Goal: Communication & Community: Answer question/provide support

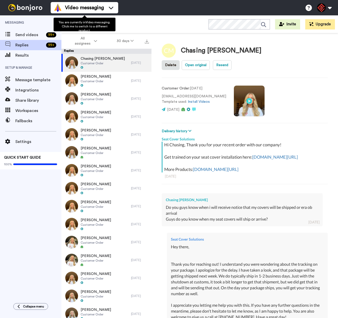
type textarea "x"
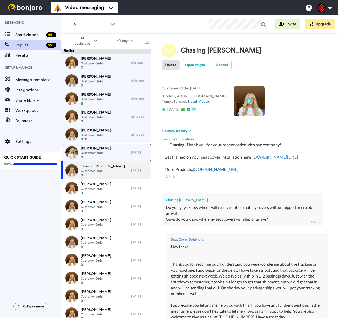
click at [106, 151] on div "[PERSON_NAME] Customer Order" at bounding box center [96, 152] width 70 height 18
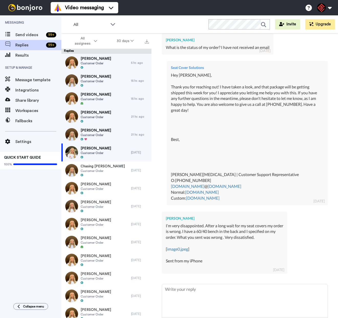
scroll to position [989, 0]
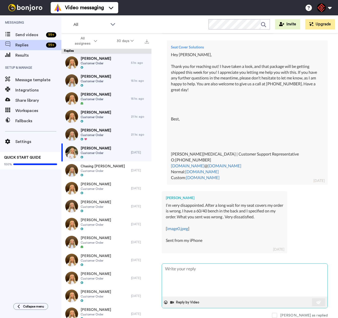
click at [200, 275] on textarea at bounding box center [245, 279] width 166 height 33
type textarea "x"
type textarea "H"
type textarea "x"
type textarea "He"
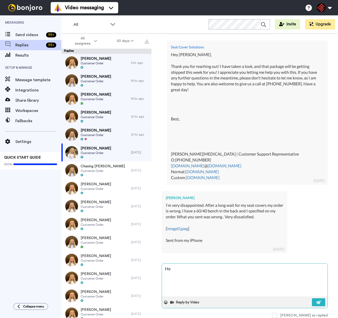
type textarea "x"
type textarea "Hey"
type textarea "x"
type textarea "Hey"
type textarea "x"
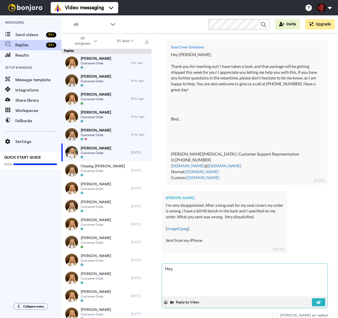
type textarea "Hey E"
type textarea "x"
type textarea "Hey [PERSON_NAME]"
type textarea "x"
type textarea "Hey [PERSON_NAME]"
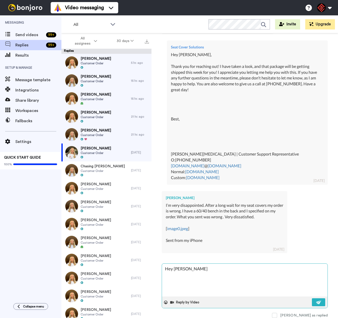
type textarea "x"
type textarea "Hey [PERSON_NAME]"
type textarea "x"
type textarea "Hey [PERSON_NAME],"
type textarea "x"
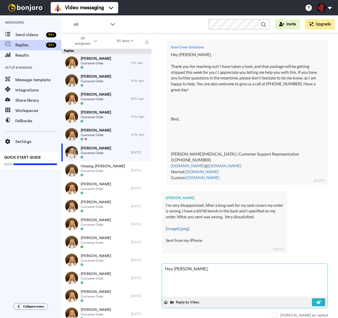
type textarea "Hey [PERSON_NAME],"
type textarea "x"
type textarea "Hey [PERSON_NAME],"
type textarea "x"
type textarea "Hey [PERSON_NAME],"
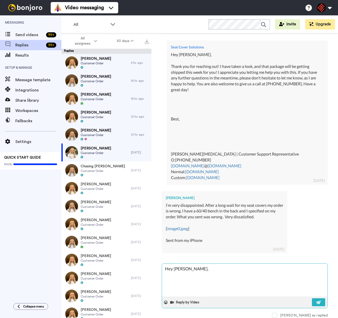
type textarea "x"
type textarea "Hey [PERSON_NAME], T"
type textarea "x"
type textarea "Hey [PERSON_NAME], Th"
type textarea "x"
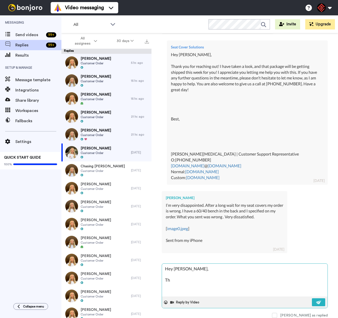
type textarea "Hey [PERSON_NAME], Tha"
type textarea "x"
type textarea "Hey [PERSON_NAME], Than"
type textarea "x"
type textarea "Hey [PERSON_NAME], Thank"
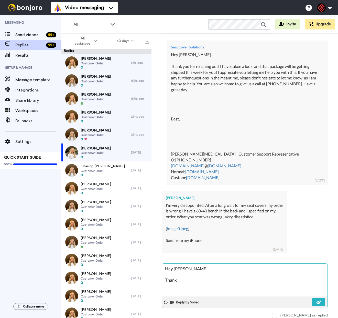
type textarea "x"
type textarea "Hey [PERSON_NAME], Thank"
type textarea "x"
type textarea "Hey [PERSON_NAME], Thank y"
type textarea "x"
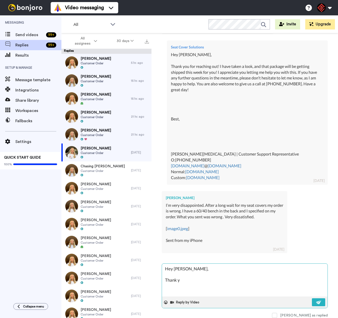
type textarea "Hey [PERSON_NAME], Thank yo"
type textarea "x"
type textarea "Hey [PERSON_NAME], Thank you"
type textarea "x"
type textarea "Hey [PERSON_NAME], Thank you"
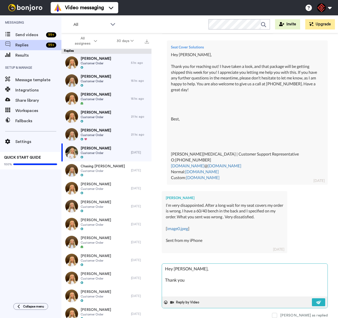
type textarea "x"
type textarea "Hey [PERSON_NAME], Thank you f"
type textarea "x"
type textarea "Hey [PERSON_NAME], Thank you fo"
type textarea "x"
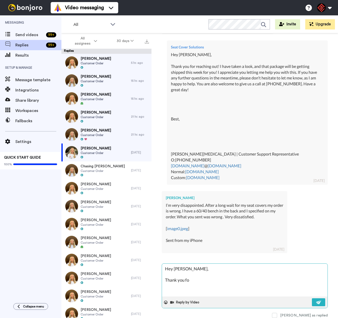
type textarea "Hey [PERSON_NAME], Thank you for"
type textarea "x"
type textarea "Hey [PERSON_NAME], Thank you for"
type textarea "x"
type textarea "Hey [PERSON_NAME], Thank you for r"
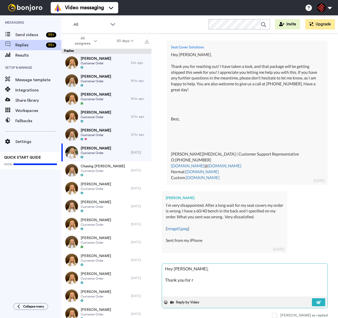
type textarea "x"
type textarea "Hey [PERSON_NAME], Thank you for re"
type textarea "x"
type textarea "Hey [PERSON_NAME], Thank you for reh"
type textarea "x"
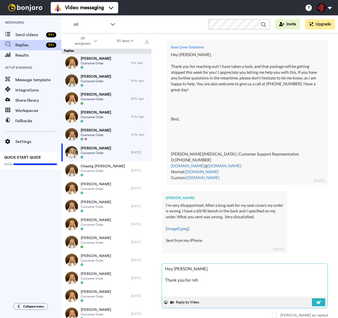
type textarea "Hey [PERSON_NAME], Thank you for reha"
type textarea "x"
type textarea "Hey [PERSON_NAME], Thank you for rehai"
type textarea "x"
type textarea "Hey [PERSON_NAME], Thank you for rehaic"
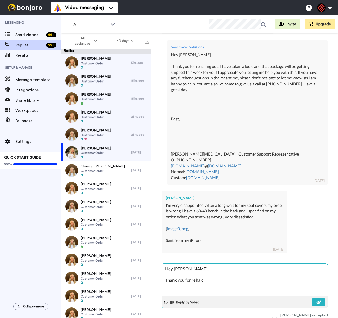
type textarea "x"
type textarea "Hey [PERSON_NAME], Thank you for [PERSON_NAME]"
type textarea "x"
type textarea "Hey [PERSON_NAME], Thank you for [PERSON_NAME] g"
type textarea "x"
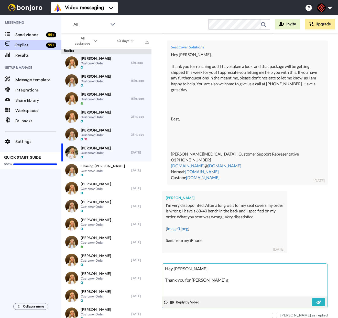
type textarea "Hey [PERSON_NAME], Thank you for rehaicn go"
type textarea "x"
type textarea "Hey [PERSON_NAME], Thank you for rehaicn gou"
type textarea "x"
type textarea "Hey [PERSON_NAME], Thank you for rehaicn gout"
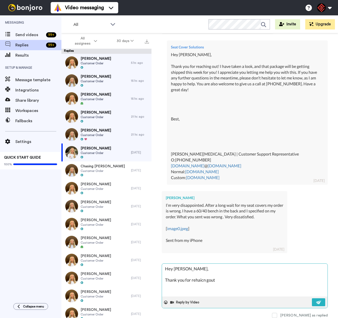
type textarea "x"
type textarea "Hey [PERSON_NAME], Thank you for [PERSON_NAME] gout!"
type textarea "x"
type textarea "Hey [PERSON_NAME], Thank you for rehaicn gout"
type textarea "x"
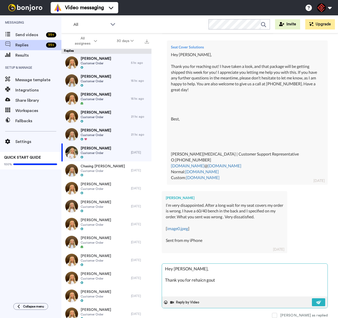
type textarea "Hey [PERSON_NAME], Thank you for rehaicn gou"
type textarea "x"
type textarea "Hey [PERSON_NAME], Thank you for rehaicn go"
type textarea "x"
type textarea "Hey [PERSON_NAME], Thank you for [PERSON_NAME] g"
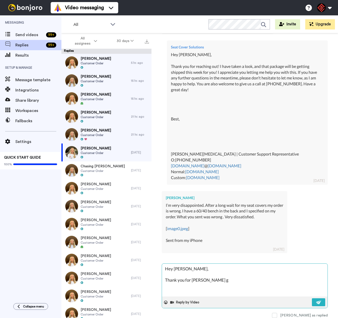
type textarea "x"
type textarea "Hey [PERSON_NAME], Thank you for [PERSON_NAME]"
type textarea "x"
type textarea "Hey [PERSON_NAME], Thank you for [PERSON_NAME]"
type textarea "x"
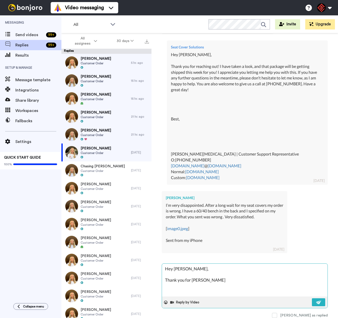
type textarea "Hey [PERSON_NAME], Thank you for rehaic"
type textarea "x"
type textarea "Hey [PERSON_NAME], Thank you for rehai"
type textarea "x"
type textarea "Hey [PERSON_NAME], Thank you for reha"
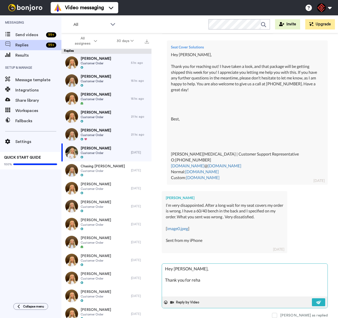
type textarea "x"
type textarea "Hey [PERSON_NAME], Thank you for reh"
type textarea "x"
type textarea "Hey [PERSON_NAME], Thank you for re"
type textarea "x"
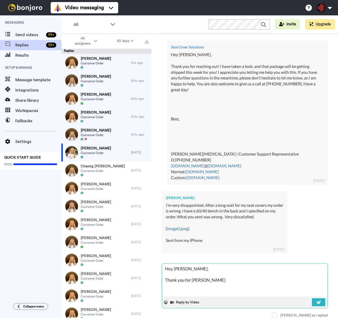
type textarea "Hey [PERSON_NAME], Thank you for reac"
type textarea "x"
type textarea "Hey [PERSON_NAME], Thank you for reach"
type textarea "x"
type textarea "Hey [PERSON_NAME], Thank you for reachi"
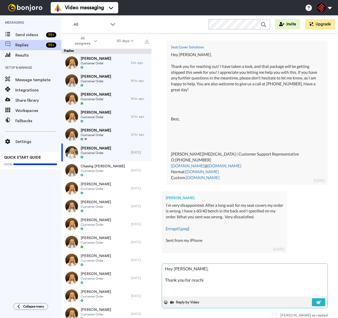
type textarea "x"
type textarea "Hey [PERSON_NAME], Thank you for reachin"
type textarea "x"
type textarea "Hey [PERSON_NAME], Thank you for reaching"
type textarea "x"
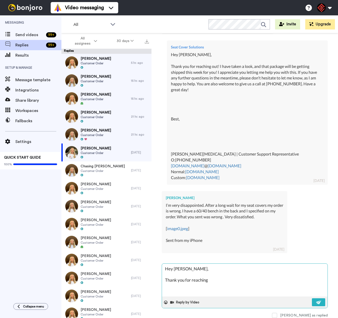
type textarea "Hey [PERSON_NAME], Thank you for reaching"
type textarea "x"
type textarea "Hey [PERSON_NAME], Thank you for reaching o"
type textarea "x"
type textarea "Hey [PERSON_NAME], Thank you for reaching ou"
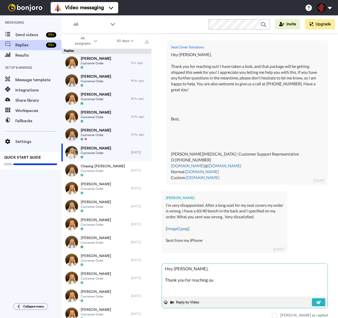
type textarea "x"
type textarea "Hey [PERSON_NAME], Thank you for reaching out"
type textarea "x"
type textarea "Hey [PERSON_NAME], Thank you for reaching out!"
type textarea "x"
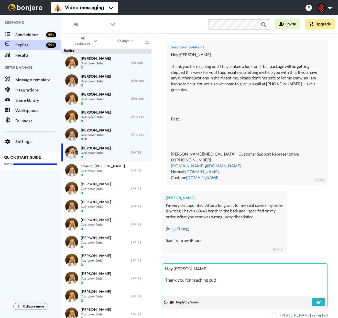
type textarea "Hey [PERSON_NAME], Thank you for reaching out!"
type textarea "x"
type textarea "Hey [PERSON_NAME], Thank you for reaching out! I"
type textarea "x"
type textarea "Hey [PERSON_NAME], Thank you for reaching out! I"
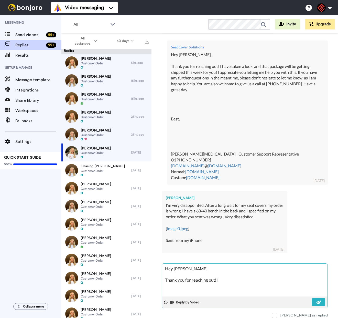
type textarea "x"
type textarea "Hey [PERSON_NAME], Thank you for reaching out! I d"
type textarea "x"
type textarea "Hey [PERSON_NAME], Thank you for reaching out! I di"
type textarea "x"
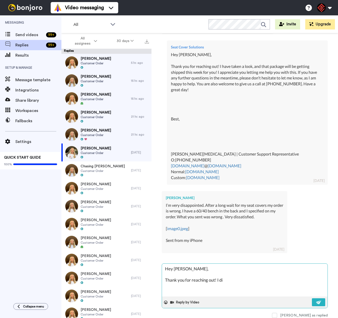
type textarea "Hey [PERSON_NAME], Thank you for reaching out! I did"
type textarea "x"
type textarea "Hey [PERSON_NAME], Thank you for reaching out! I did"
type textarea "x"
type textarea "Hey [PERSON_NAME], Thank you for reaching out! I did w"
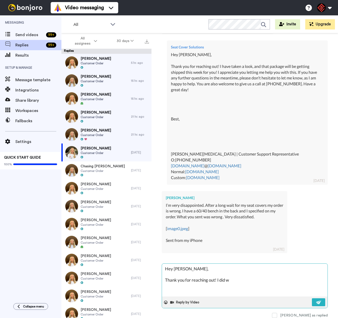
type textarea "x"
type textarea "Hey [PERSON_NAME], Thank you for reaching out! I did wa"
type textarea "x"
type textarea "Hey [PERSON_NAME], Thank you for reaching out! I did wan"
type textarea "x"
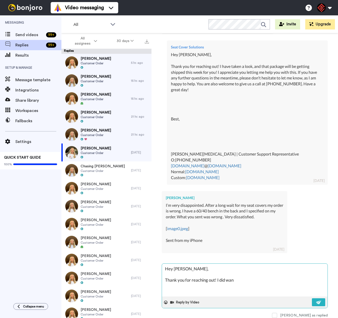
type textarea "Hey [PERSON_NAME], Thank you for reaching out! I did want"
type textarea "x"
type textarea "Hey [PERSON_NAME], Thank you for reaching out! I did want"
type textarea "x"
type textarea "Hey [PERSON_NAME], Thank you for reaching out! I did want t"
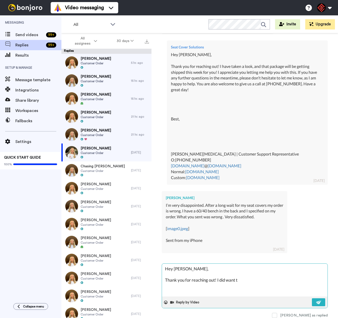
type textarea "x"
type textarea "Hey [PERSON_NAME], Thank you for reaching out! I did want to"
type textarea "x"
type textarea "Hey [PERSON_NAME], Thank you for reaching out! I did want to e"
type textarea "x"
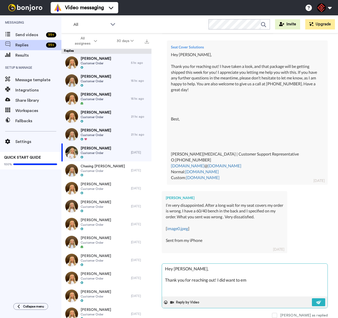
type textarea "Hey [PERSON_NAME], Thank you for reaching out! I did want to emn"
type textarea "x"
type textarea "Hey [PERSON_NAME], Thank you for reaching out! I did want to emnt"
type textarea "x"
type textarea "Hey [PERSON_NAME], Thank you for reaching out! I did want to emnti"
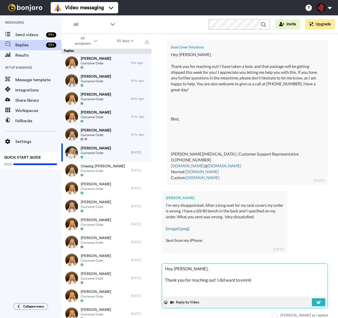
type textarea "x"
type textarea "Hey [PERSON_NAME], Thank you for reaching out! I did want to emntio"
type textarea "x"
type textarea "Hey [PERSON_NAME], Thank you for reaching out! I did want to emntio n"
type textarea "x"
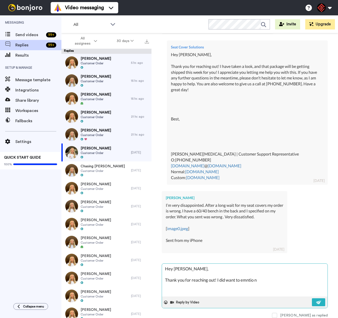
type textarea "Hey [PERSON_NAME], Thank you for reaching out! I did want to emntio no"
type textarea "x"
type textarea "Hey [PERSON_NAME], Thank you for reaching out! I did want to emntio nou"
type textarea "x"
type textarea "Hey [PERSON_NAME], Thank you for reaching out! I did want to emntio nour"
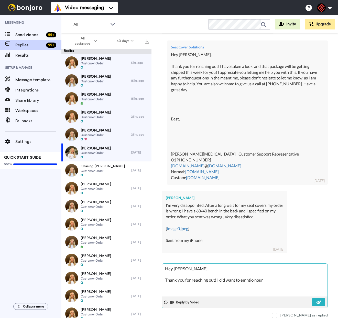
type textarea "x"
type textarea "Hey [PERSON_NAME], Thank you for reaching out! I did want to emntio nour"
type textarea "x"
type textarea "Hey [PERSON_NAME], Thank you for reaching out! I did want to emntio nour c"
type textarea "x"
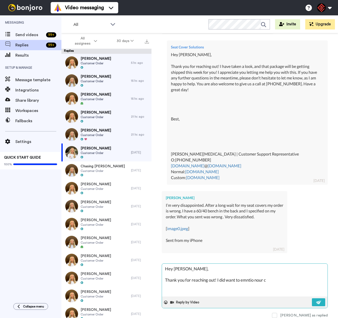
type textarea "Hey [PERSON_NAME], Thank you for reaching out! I did want to emntio nour co"
type textarea "x"
type textarea "Hey [PERSON_NAME], Thank you for reaching out! I did want to emntio nour cov"
type textarea "x"
type textarea "Hey [PERSON_NAME], Thank you for reaching out! I did want to emntio nour cove"
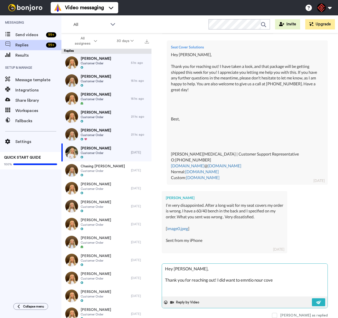
type textarea "x"
type textarea "Hey [PERSON_NAME], Thank you for reaching out! I did want to emntio nour cover"
type textarea "x"
type textarea "Hey [PERSON_NAME], Thank you for reaching out! I did want to emntio nour covers"
type textarea "x"
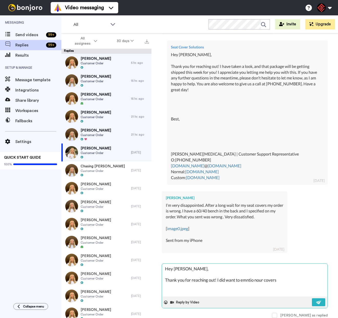
type textarea "Hey [PERSON_NAME], Thank you for reaching out! I did want to emntio nour covers"
type textarea "x"
type textarea "Hey [PERSON_NAME], Thank you for reaching out! I did want to emntio nour covers…"
type textarea "x"
type textarea "Hey [PERSON_NAME], Thank you for reaching out! I did want to emntio nour covers…"
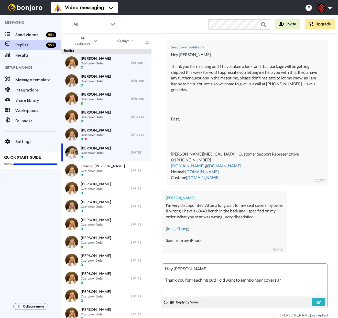
type textarea "x"
type textarea "Hey [PERSON_NAME], Thank you for reaching out! I did want to emntio nour covers…"
type textarea "x"
type textarea "Hey [PERSON_NAME], Thank you for reaching out! I did want to emntio nour covers…"
type textarea "x"
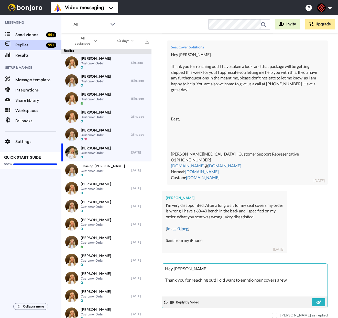
type textarea "Hey [PERSON_NAME], Thank you for reaching out! I did want to emntio nour covers…"
drag, startPoint x: 242, startPoint y: 279, endPoint x: 298, endPoint y: 280, distance: 55.8
click at [298, 280] on textarea "Hey [PERSON_NAME], Thank you for reaching out! I did want to emntio nour covers…" at bounding box center [245, 279] width 166 height 33
type textarea "x"
type textarea "Hey [PERSON_NAME], Thank you for reaching out! I did want to m"
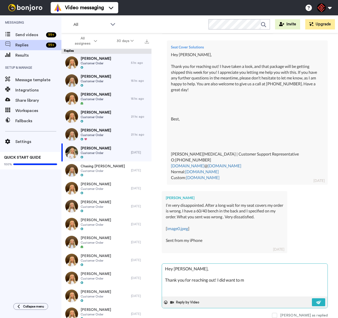
type textarea "x"
type textarea "Hey [PERSON_NAME], Thank you for reaching out! I did want to me"
type textarea "x"
type textarea "Hey [PERSON_NAME], Thank you for reaching out! I did want to men"
type textarea "x"
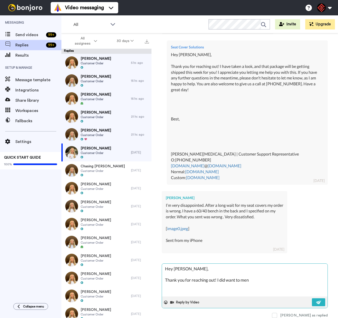
type textarea "Hey [PERSON_NAME], Thank you for reaching out! I did want to ment"
type textarea "x"
type textarea "Hey [PERSON_NAME], Thank you for reaching out! I did want to menti"
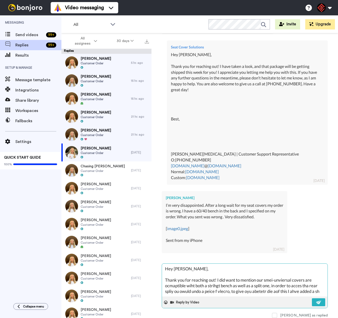
scroll to position [3, 0]
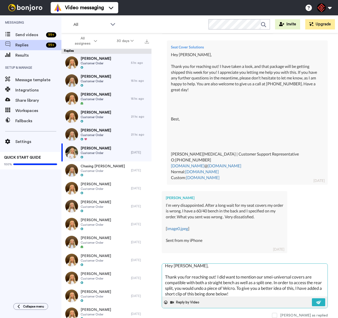
click at [222, 278] on textarea "Hey [PERSON_NAME], Thank you for reaching out! I did want to mention our smei-u…" at bounding box center [245, 279] width 166 height 33
click at [271, 276] on textarea "Hey [PERSON_NAME], Thank you for reaching out! I did want to mention our smei-u…" at bounding box center [245, 279] width 166 height 33
click at [272, 275] on textarea "Hey [PERSON_NAME], Thank you for reaching out! I did want to mention our smei-u…" at bounding box center [245, 279] width 166 height 33
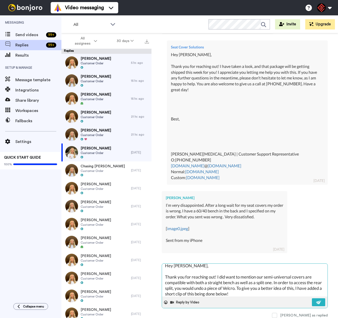
click at [263, 294] on textarea "Hey [PERSON_NAME], Thank you for reaching out! I did want to mention our semi-u…" at bounding box center [245, 279] width 166 height 33
paste textarea "I appreciate you letting me help you with this. If you have any further questio…"
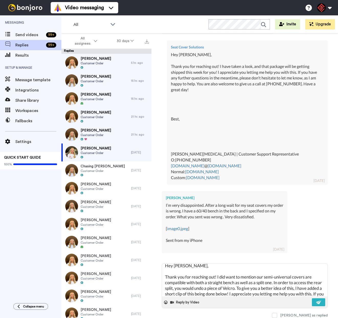
scroll to position [109, 0]
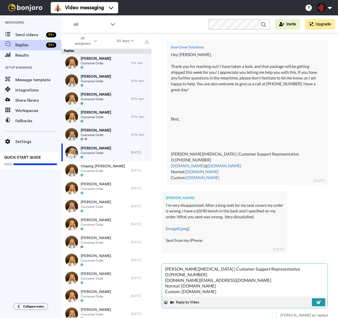
click at [316, 301] on img at bounding box center [319, 302] width 6 height 4
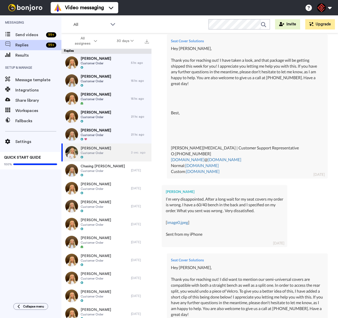
scroll to position [1152, 0]
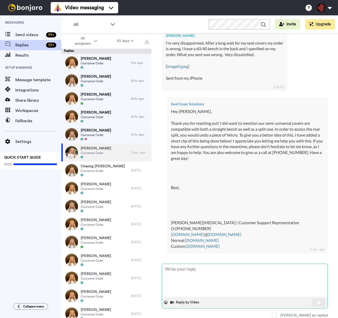
click at [189, 269] on textarea at bounding box center [245, 280] width 166 height 33
paste textarea "[URL][DOMAIN_NAME]"
click at [312, 303] on button at bounding box center [318, 302] width 13 height 8
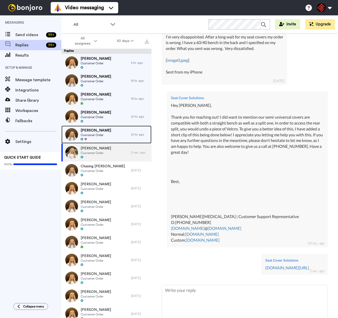
click at [100, 133] on span "Customer Order" at bounding box center [96, 135] width 30 height 4
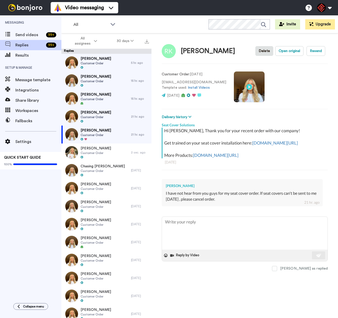
click at [181, 188] on div "[PERSON_NAME]" at bounding box center [242, 185] width 153 height 5
copy div "[PERSON_NAME]"
click at [194, 236] on textarea at bounding box center [245, 233] width 166 height 33
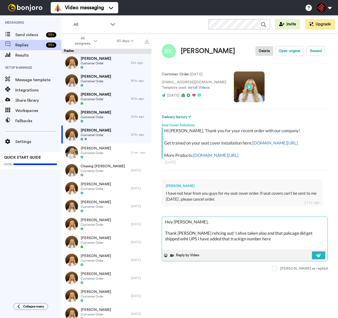
paste textarea "1ZR2160K0329111975"
click at [308, 244] on textarea "Hey [PERSON_NAME], Thank you for reaching out! I have taken aloo, and that pack…" at bounding box center [245, 233] width 166 height 33
paste textarea "I appreciate you letting me help you with this. If you have any further questio…"
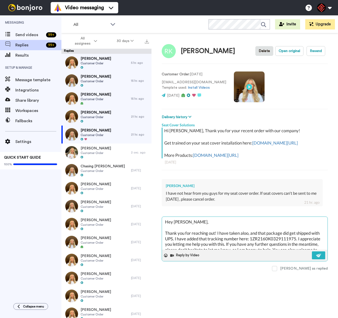
scroll to position [98, 0]
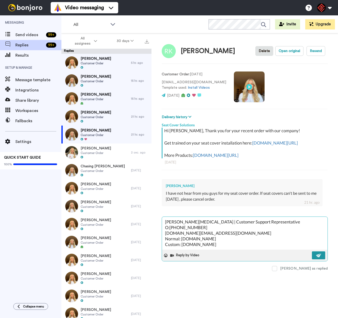
click at [315, 259] on button at bounding box center [318, 255] width 13 height 8
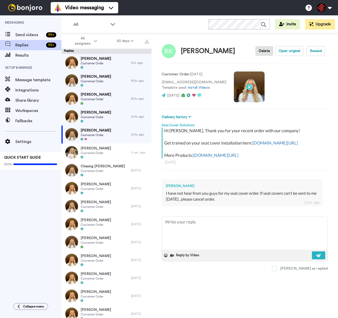
scroll to position [0, 0]
click at [98, 115] on span "Customer Order" at bounding box center [96, 117] width 30 height 4
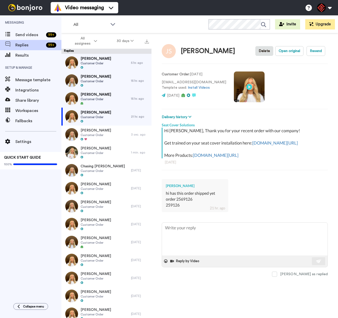
click at [175, 208] on div "259126" at bounding box center [195, 205] width 58 height 6
copy div "259126"
click at [188, 236] on textarea at bounding box center [245, 238] width 166 height 33
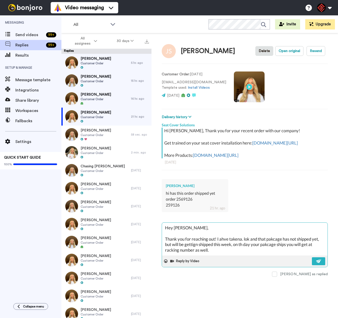
click at [227, 245] on textarea "Hey [PERSON_NAME], Thank you for reaching out! I ahve takena. lok and that pakc…" at bounding box center [245, 238] width 166 height 33
drag, startPoint x: 222, startPoint y: 255, endPoint x: 222, endPoint y: 247, distance: 8.5
click at [221, 255] on textarea "Hey [PERSON_NAME], Thank you for reaching out! I have taken a look, and that pa…" at bounding box center [245, 238] width 166 height 33
paste textarea "I appreciate you letting me help you with this. If you have any further questio…"
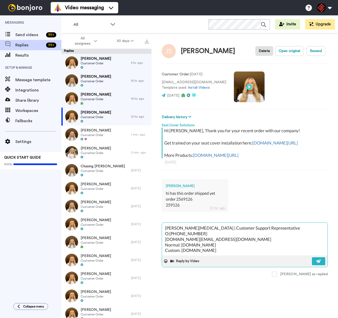
drag, startPoint x: 313, startPoint y: 267, endPoint x: 301, endPoint y: 259, distance: 14.1
click at [313, 265] on button at bounding box center [318, 261] width 13 height 8
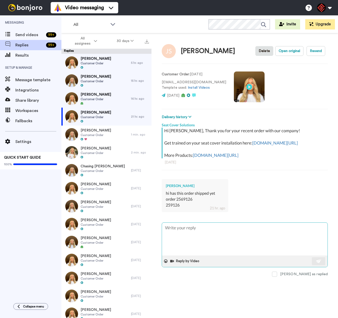
scroll to position [0, 0]
click at [110, 116] on div "[PERSON_NAME] Customer Order" at bounding box center [96, 116] width 70 height 18
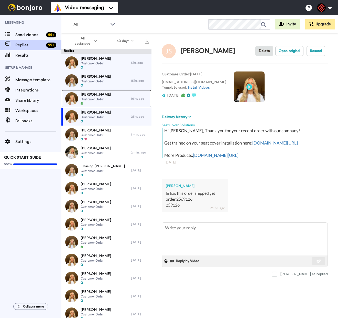
click at [109, 98] on div "[PERSON_NAME] Customer Order" at bounding box center [96, 99] width 70 height 18
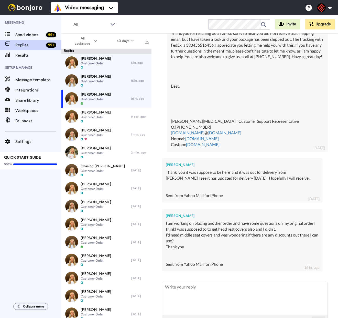
scroll to position [230, 0]
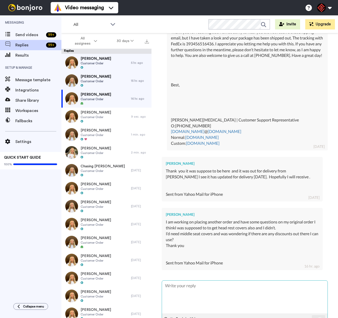
click at [193, 302] on textarea at bounding box center [245, 296] width 166 height 33
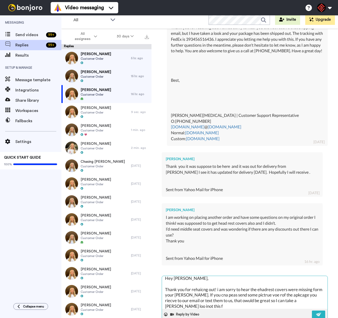
scroll to position [7, 0]
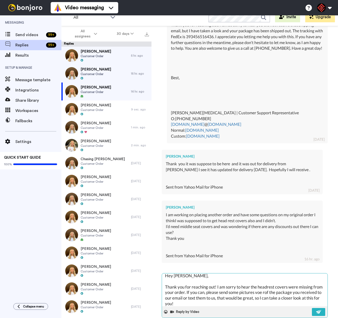
click at [274, 306] on textarea "Hey [PERSON_NAME], Thank you for reaching out! I am sorry to hear the headrest …" at bounding box center [245, 289] width 166 height 33
click at [276, 305] on textarea "Hey [PERSON_NAME], Thank you for reaching out! I am sorry to hear the headrest …" at bounding box center [245, 289] width 166 height 33
click at [245, 306] on textarea "Hey [PERSON_NAME], Thank you for reaching out! I am sorry to hear the headrest …" at bounding box center [245, 289] width 166 height 33
click at [206, 306] on textarea "Hey [PERSON_NAME], Thank you for reaching out! I am sorry to hear the headrest …" at bounding box center [245, 289] width 166 height 33
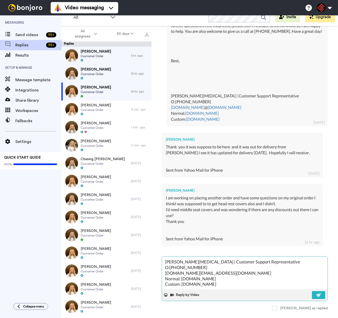
scroll to position [258, 0]
click at [316, 293] on img at bounding box center [319, 295] width 6 height 4
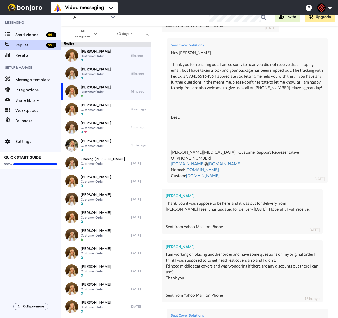
scroll to position [325, 0]
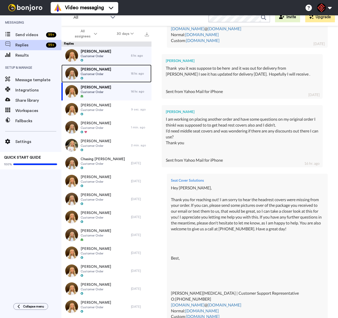
click at [114, 71] on div "[PERSON_NAME] Customer Order" at bounding box center [96, 73] width 70 height 18
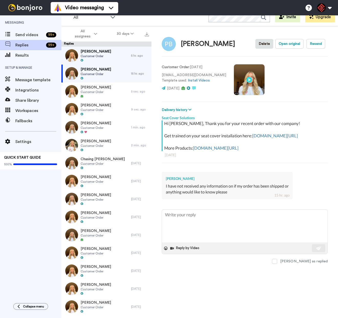
click at [176, 181] on div "[PERSON_NAME]" at bounding box center [227, 178] width 123 height 5
copy div "[PERSON_NAME]"
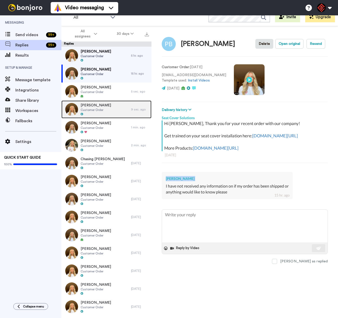
click at [113, 116] on div "[PERSON_NAME] Customer Order" at bounding box center [96, 109] width 70 height 18
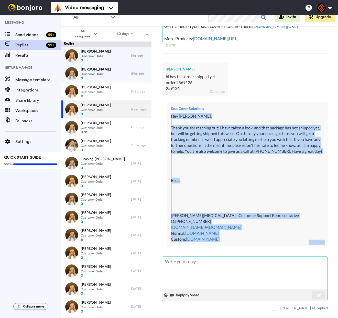
scroll to position [112, 0]
drag, startPoint x: 171, startPoint y: 197, endPoint x: 236, endPoint y: 249, distance: 83.2
click at [241, 246] on div "Seat Cover Solutions Hey [PERSON_NAME], Thank you for reaching out! I have take…" at bounding box center [247, 174] width 161 height 144
copy div "Hey [PERSON_NAME], Thank you for reaching out! I have taken a look, and that pa…"
click at [93, 78] on div at bounding box center [96, 79] width 30 height 4
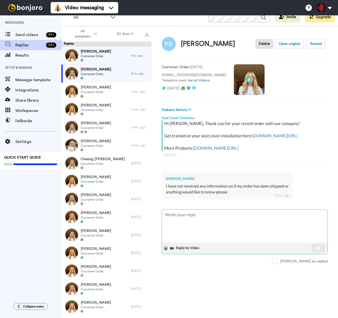
click at [192, 231] on textarea at bounding box center [245, 225] width 166 height 33
paste textarea "Hey [PERSON_NAME], Thank you for reaching out! I have taken a look, and that pa…"
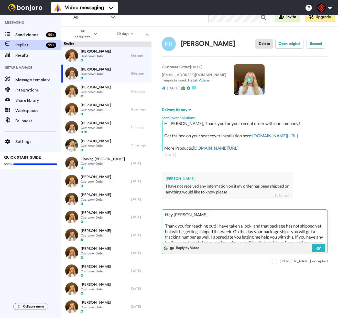
click at [177, 218] on textarea "Hey [PERSON_NAME], Thank you for reaching out! I have taken a look, and that pa…" at bounding box center [245, 225] width 166 height 33
click at [318, 250] on img at bounding box center [319, 248] width 6 height 4
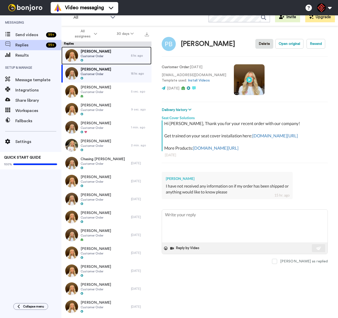
click at [102, 60] on div at bounding box center [96, 61] width 30 height 4
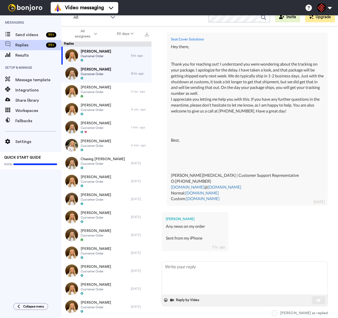
scroll to position [201, 0]
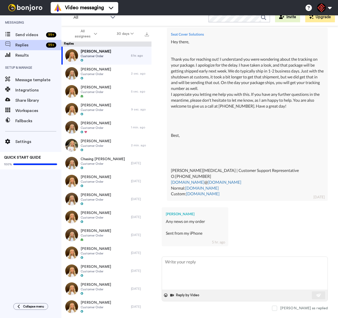
click at [189, 210] on div "[PERSON_NAME] Any news on my order Sent from my iPhone 5 hr. ago" at bounding box center [195, 226] width 67 height 39
click at [189, 211] on div "[PERSON_NAME] Any news on my order Sent from my iPhone 5 hr. ago" at bounding box center [195, 226] width 67 height 39
click at [189, 211] on div "[PERSON_NAME]" at bounding box center [195, 213] width 58 height 5
copy div "[PERSON_NAME]"
drag, startPoint x: 91, startPoint y: 71, endPoint x: 149, endPoint y: 155, distance: 102.0
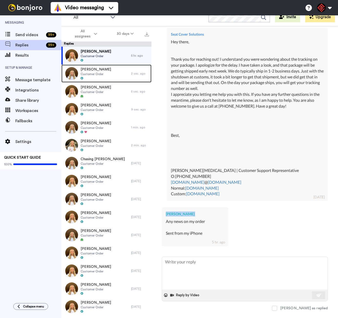
click at [91, 71] on span "[PERSON_NAME]" at bounding box center [96, 69] width 30 height 5
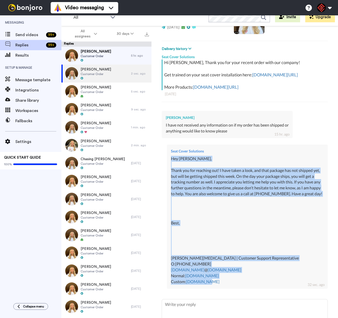
scroll to position [115, 0]
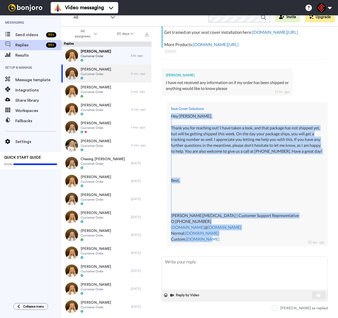
drag, startPoint x: 169, startPoint y: 226, endPoint x: 229, endPoint y: 220, distance: 59.4
click at [229, 239] on div "Seat Cover Solutions Hey [PERSON_NAME], Thank you for reaching out! I have take…" at bounding box center [247, 174] width 161 height 144
copy div "Hey [PERSON_NAME], Thank you for reaching out! I have taken a look, and that pa…"
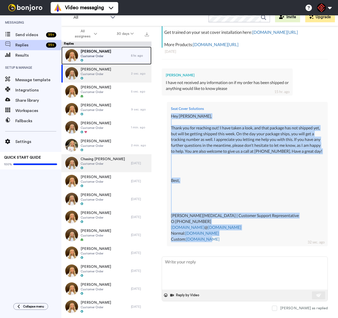
click at [90, 49] on span "[PERSON_NAME]" at bounding box center [96, 51] width 30 height 5
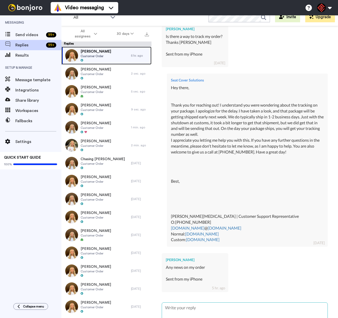
scroll to position [201, 0]
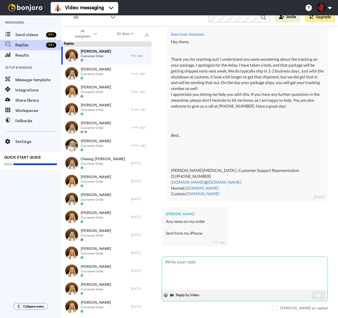
click at [202, 271] on textarea at bounding box center [245, 272] width 166 height 33
paste textarea "Hey [PERSON_NAME], Thank you for reaching out! I have taken a look, and that pa…"
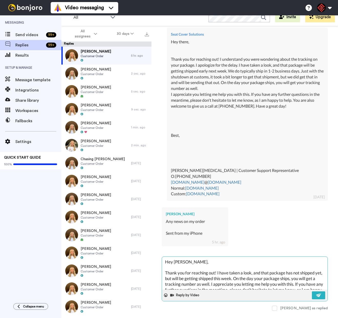
click at [175, 260] on textarea "Hey [PERSON_NAME], Thank you for reaching out! I have taken a look, and that pa…" at bounding box center [245, 272] width 166 height 33
click at [316, 294] on img at bounding box center [319, 295] width 6 height 4
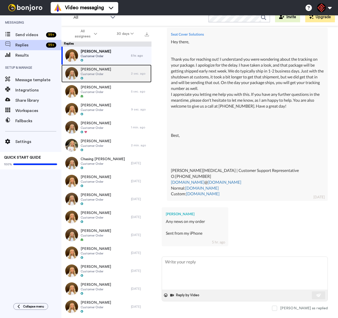
click at [109, 72] on div "[PERSON_NAME] Customer Order" at bounding box center [96, 73] width 70 height 18
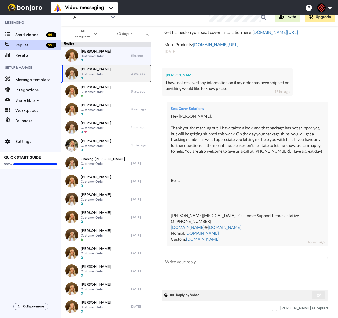
scroll to position [115, 0]
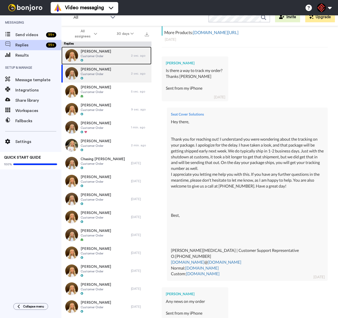
click at [112, 60] on div "[PERSON_NAME] Customer Order" at bounding box center [96, 56] width 70 height 18
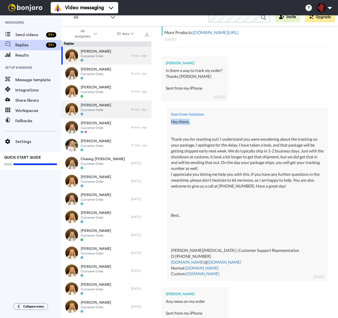
drag, startPoint x: 169, startPoint y: 127, endPoint x: 139, endPoint y: 112, distance: 33.9
click at [179, 131] on div "Seat Cover Solutions Hey there, Thank you for reaching out! I understand you we…" at bounding box center [247, 193] width 161 height 173
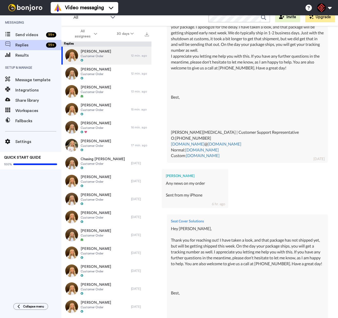
scroll to position [358, 0]
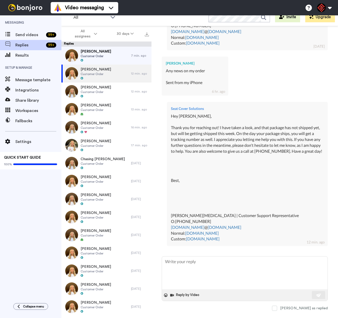
drag, startPoint x: 171, startPoint y: 111, endPoint x: 235, endPoint y: 238, distance: 142.2
click at [236, 239] on div "Seat Cover Solutions Hey [PERSON_NAME], Thank you for reaching out! I have take…" at bounding box center [247, 174] width 161 height 144
copy div "Hey [PERSON_NAME], Thank you for reaching out! I have taken a look, and that pa…"
